Goal: Task Accomplishment & Management: Use online tool/utility

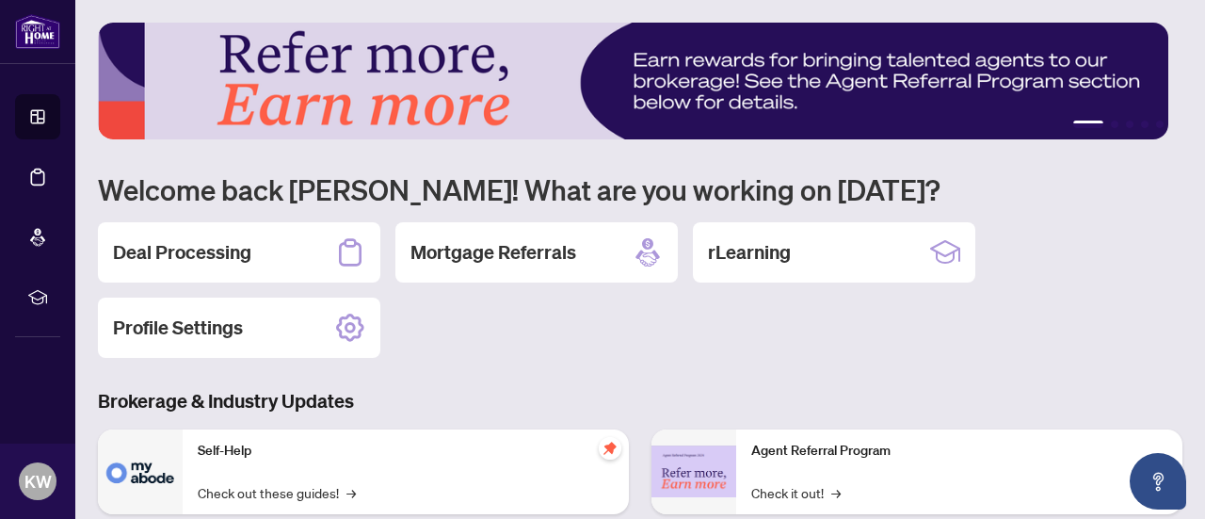
click at [256, 246] on div "Deal Processing" at bounding box center [239, 252] width 282 height 60
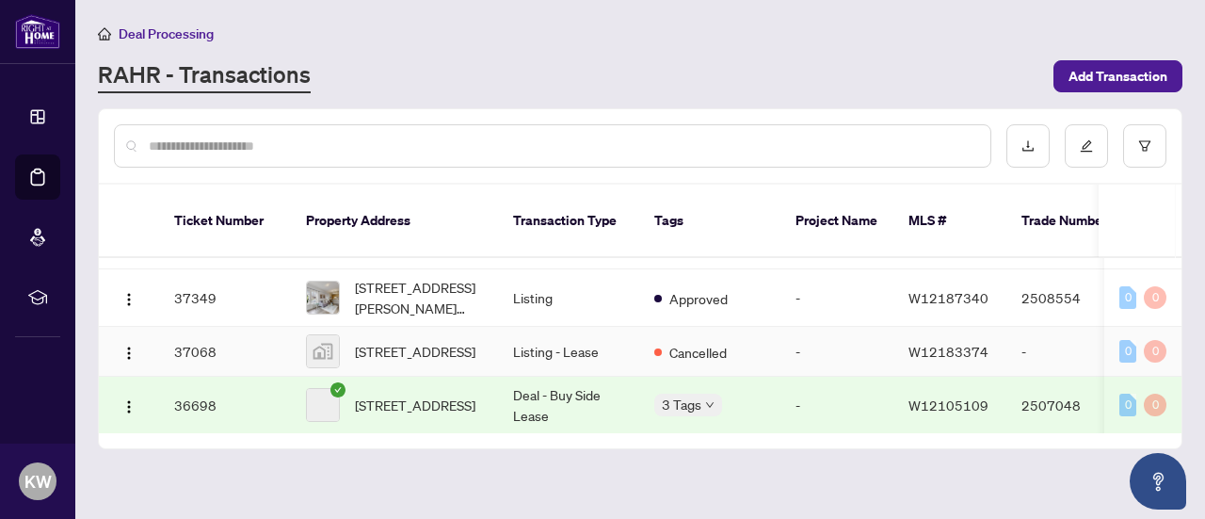
scroll to position [565, 0]
